Goal: Check status

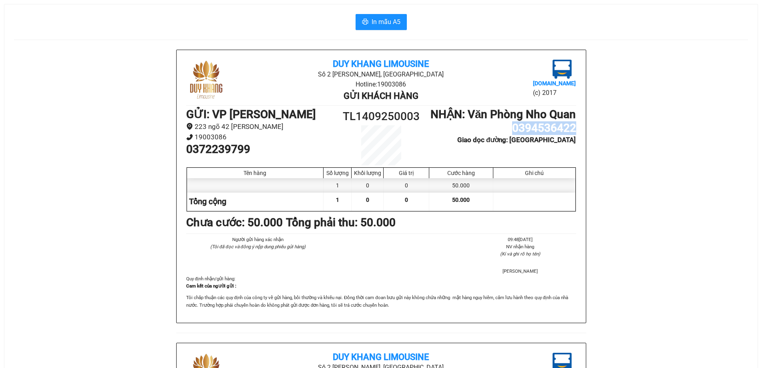
drag, startPoint x: 576, startPoint y: 143, endPoint x: 513, endPoint y: 143, distance: 62.9
click at [513, 135] on h1 "0394536422" at bounding box center [503, 128] width 146 height 14
copy h1 "0394536422"
